Goal: Information Seeking & Learning: Check status

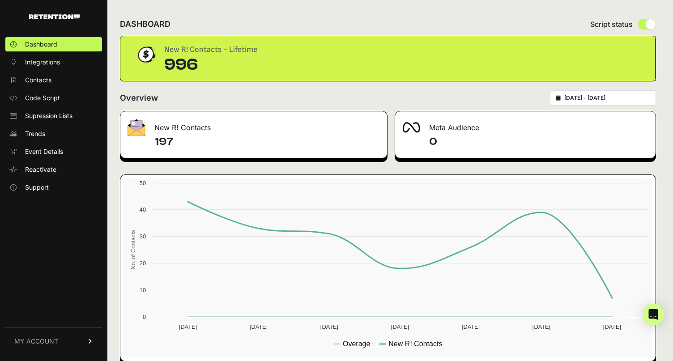
click at [649, 25] on input "radio" at bounding box center [647, 24] width 18 height 11
radio input "true"
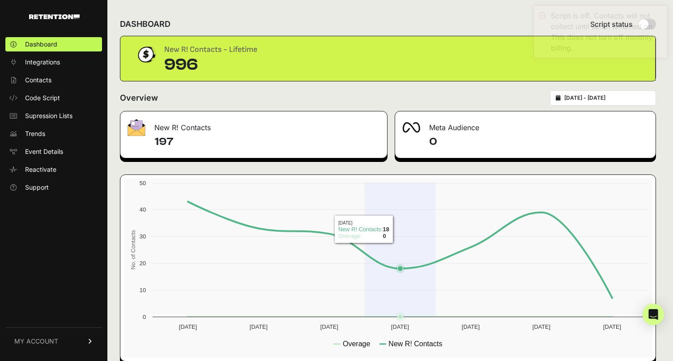
scroll to position [13, 0]
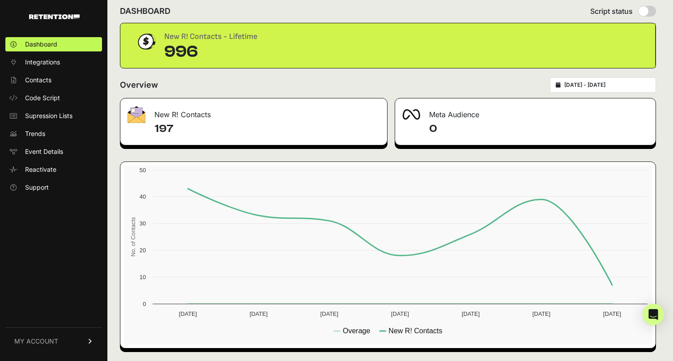
click at [56, 345] on span "MY ACCOUNT" at bounding box center [36, 341] width 44 height 9
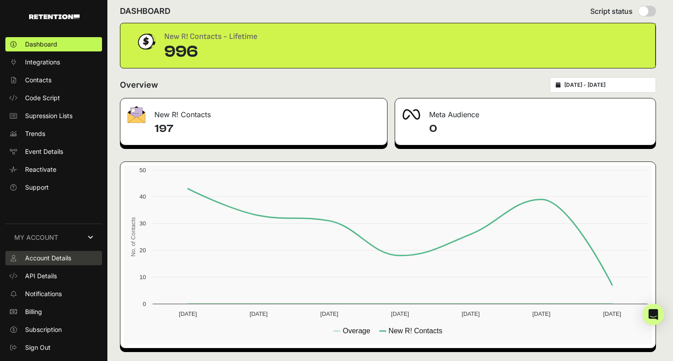
click at [77, 261] on link "Account Details" at bounding box center [53, 258] width 97 height 14
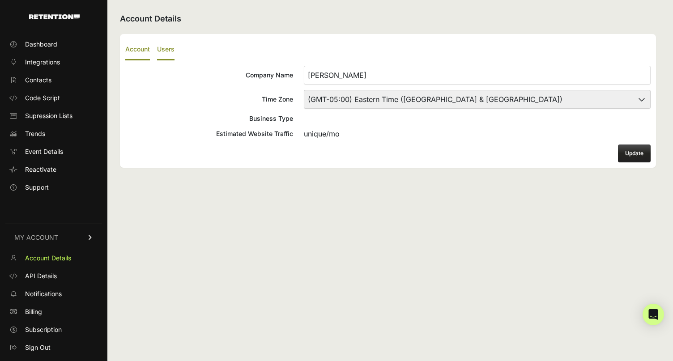
click at [167, 55] on label "Users" at bounding box center [165, 49] width 17 height 21
click at [0, 0] on input "Users" at bounding box center [0, 0] width 0 height 0
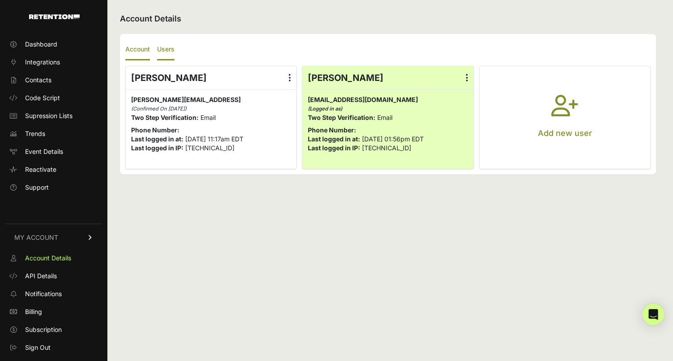
click at [144, 50] on label "Account" at bounding box center [137, 49] width 25 height 21
click at [0, 0] on input "Account" at bounding box center [0, 0] width 0 height 0
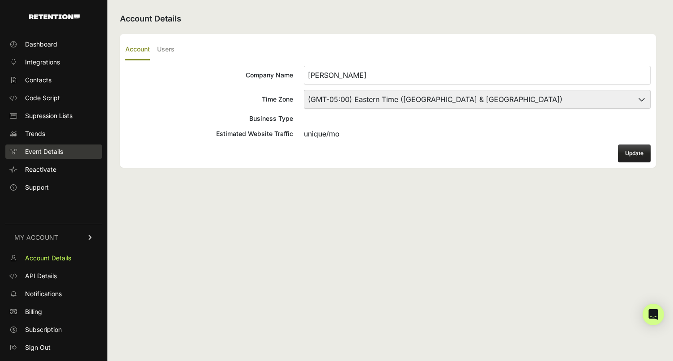
click at [58, 153] on span "Event Details" at bounding box center [44, 151] width 38 height 9
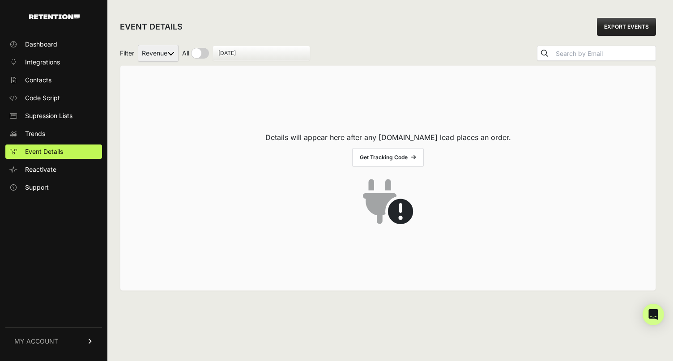
click at [56, 137] on link "Trends" at bounding box center [53, 134] width 97 height 14
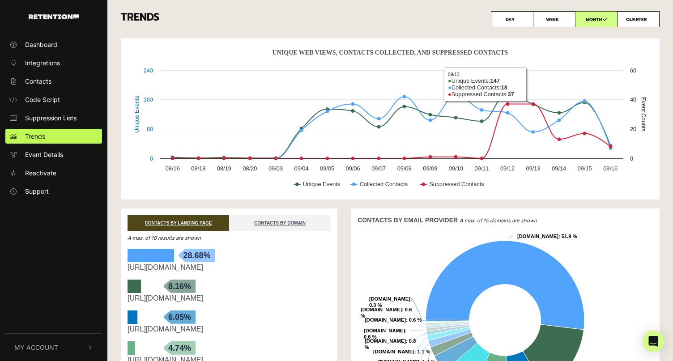
click at [635, 17] on label "QUARTER" at bounding box center [638, 19] width 43 height 16
radio input "true"
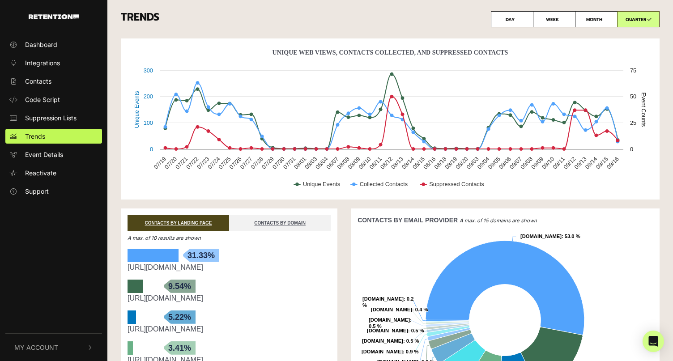
click at [607, 20] on label "MONTH" at bounding box center [596, 19] width 43 height 16
radio input "true"
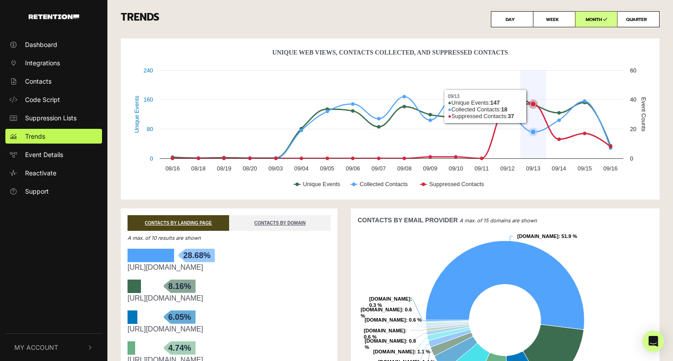
click at [538, 104] on icon "Unique Web Views, Contacts Collected, And Suppressed Contacts" at bounding box center [392, 131] width 438 height 54
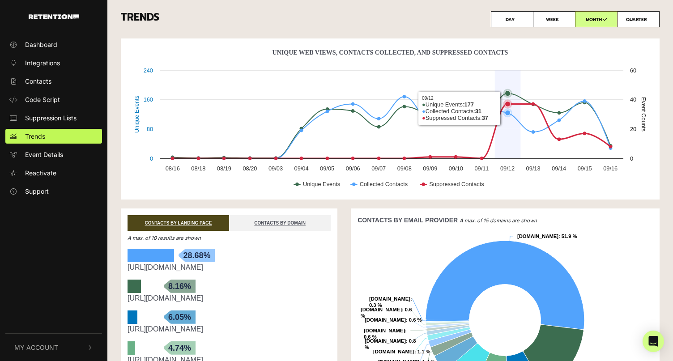
click at [508, 105] on icon "Unique Web Views, Contacts Collected, And Suppressed Contacts" at bounding box center [507, 104] width 5 height 5
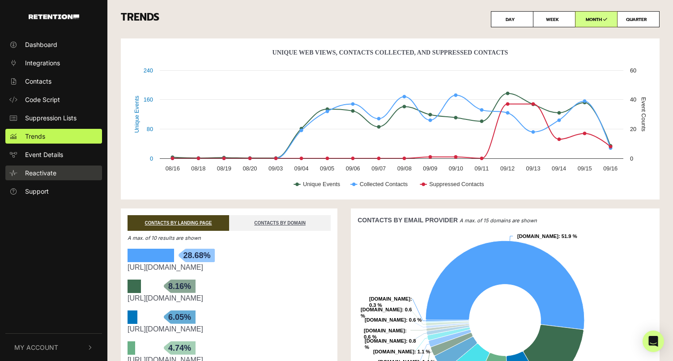
click at [65, 173] on link "Reactivate" at bounding box center [53, 173] width 97 height 15
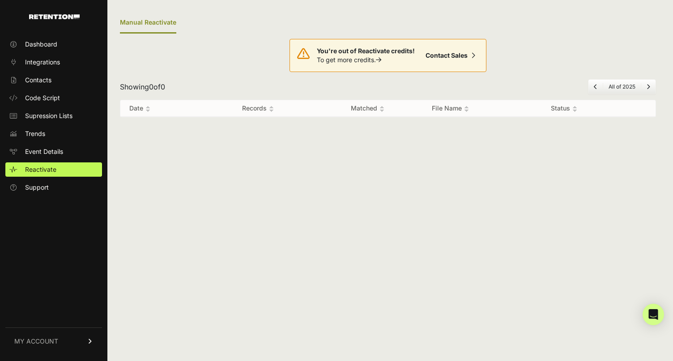
click at [74, 145] on link "Event Details" at bounding box center [53, 152] width 97 height 14
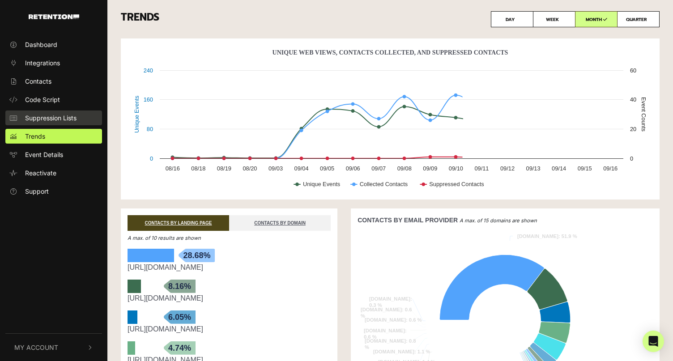
click at [78, 117] on link "Suppression Lists" at bounding box center [53, 118] width 97 height 15
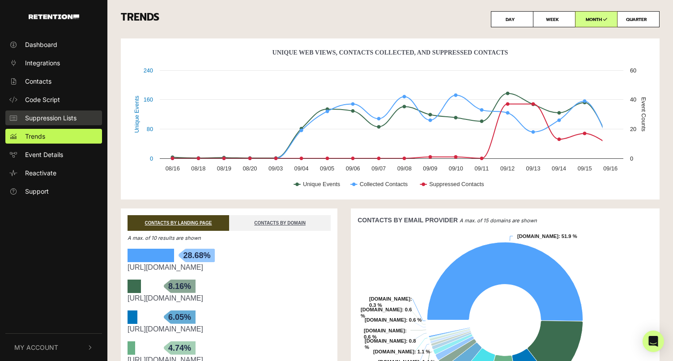
click at [69, 122] on span "Suppression Lists" at bounding box center [50, 117] width 51 height 9
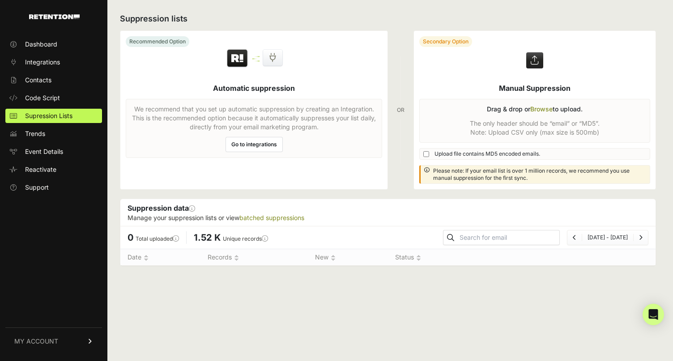
click at [240, 239] on label "Unique records This reflects how many unique email addresses are contained in y…" at bounding box center [245, 238] width 45 height 7
click at [56, 137] on link "Trends" at bounding box center [53, 134] width 97 height 14
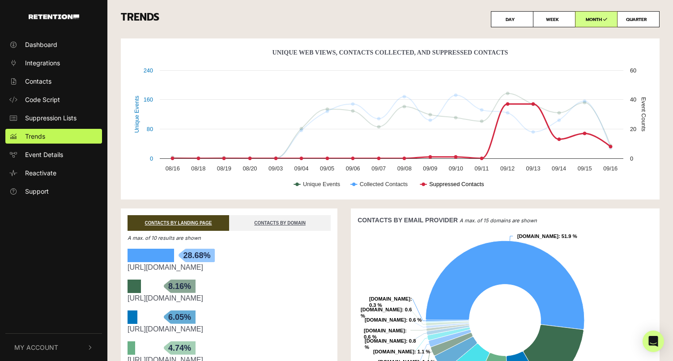
click at [465, 184] on text "Suppressed Contacts" at bounding box center [456, 184] width 55 height 7
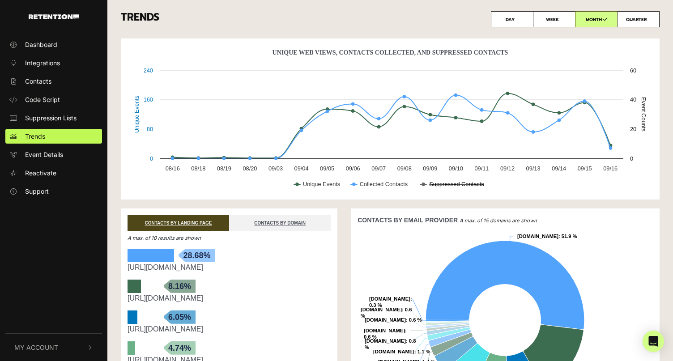
click at [472, 186] on text "Suppressed Contacts" at bounding box center [456, 184] width 55 height 7
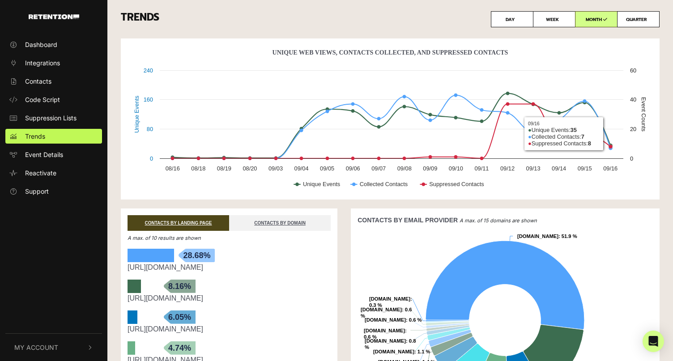
click at [647, 23] on label "QUARTER" at bounding box center [638, 19] width 43 height 16
radio input "true"
